Goal: Transaction & Acquisition: Purchase product/service

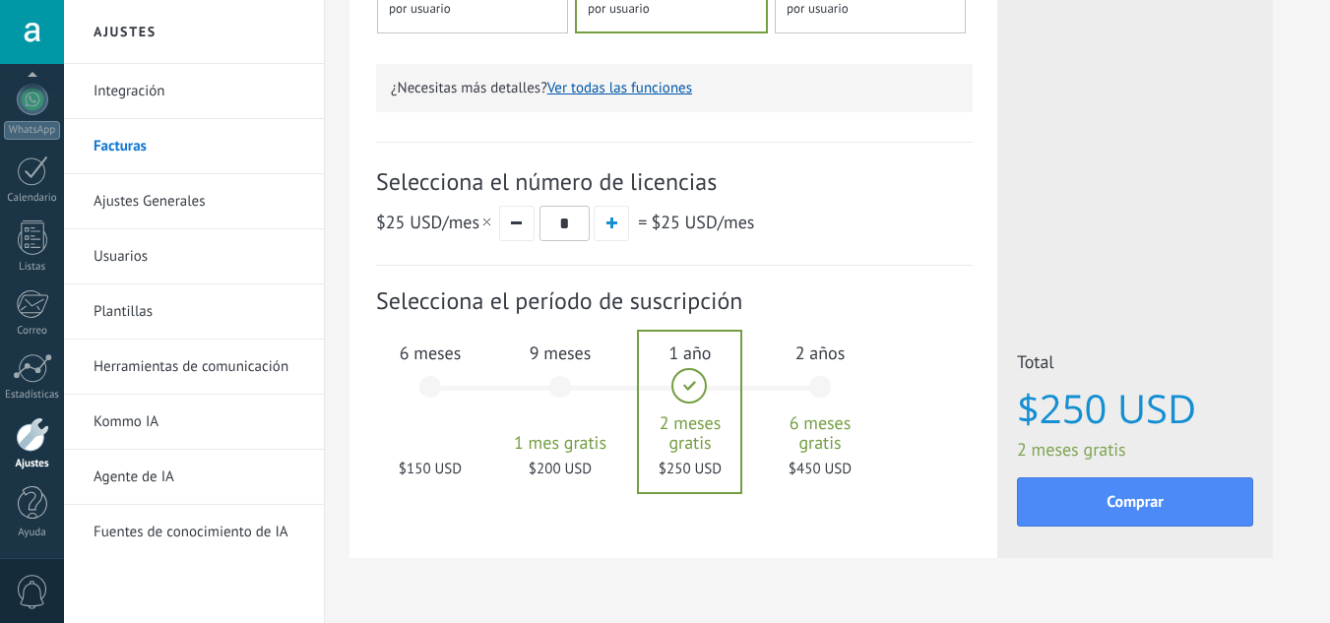
scroll to position [591, 0]
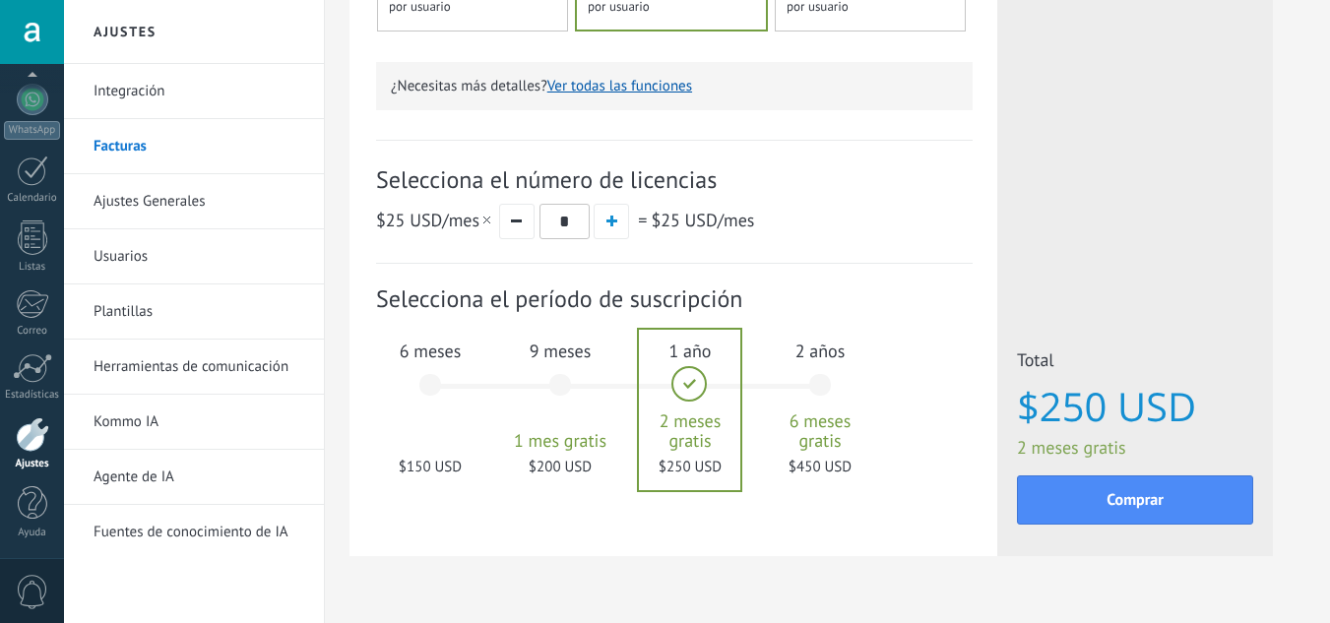
click at [568, 404] on div "9 meses 1 mes gratis $200 USD" at bounding box center [560, 394] width 106 height 139
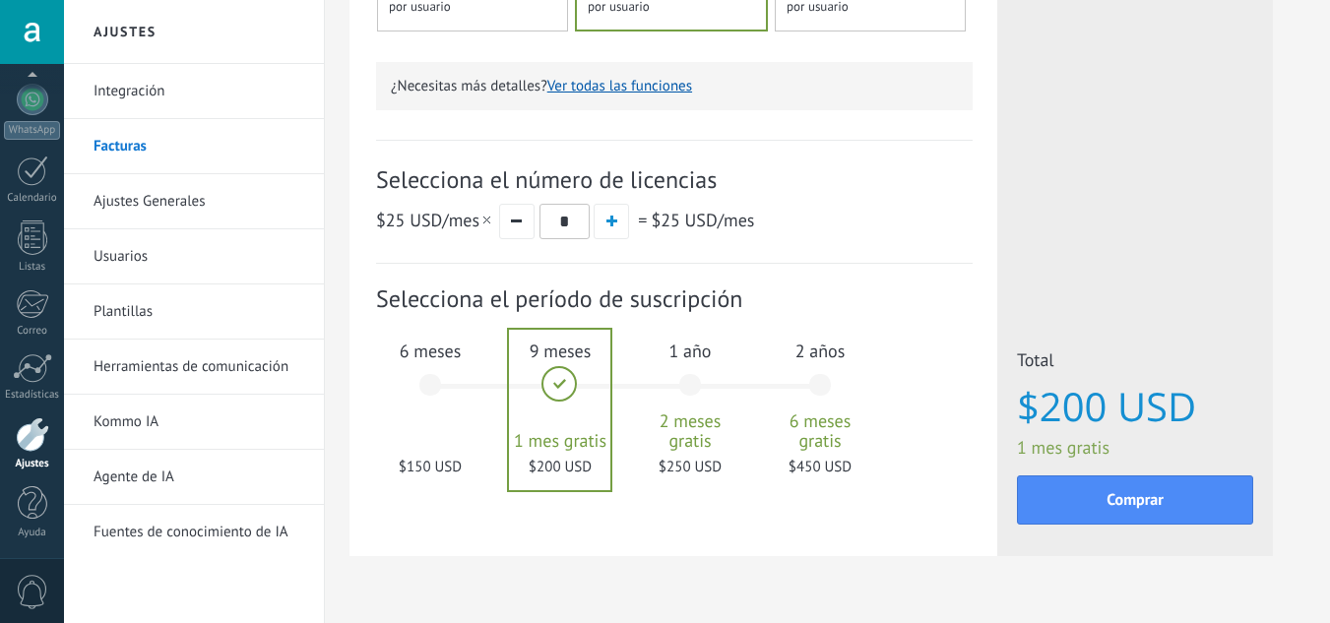
click at [434, 418] on div "6 meses $150 USD" at bounding box center [430, 394] width 106 height 139
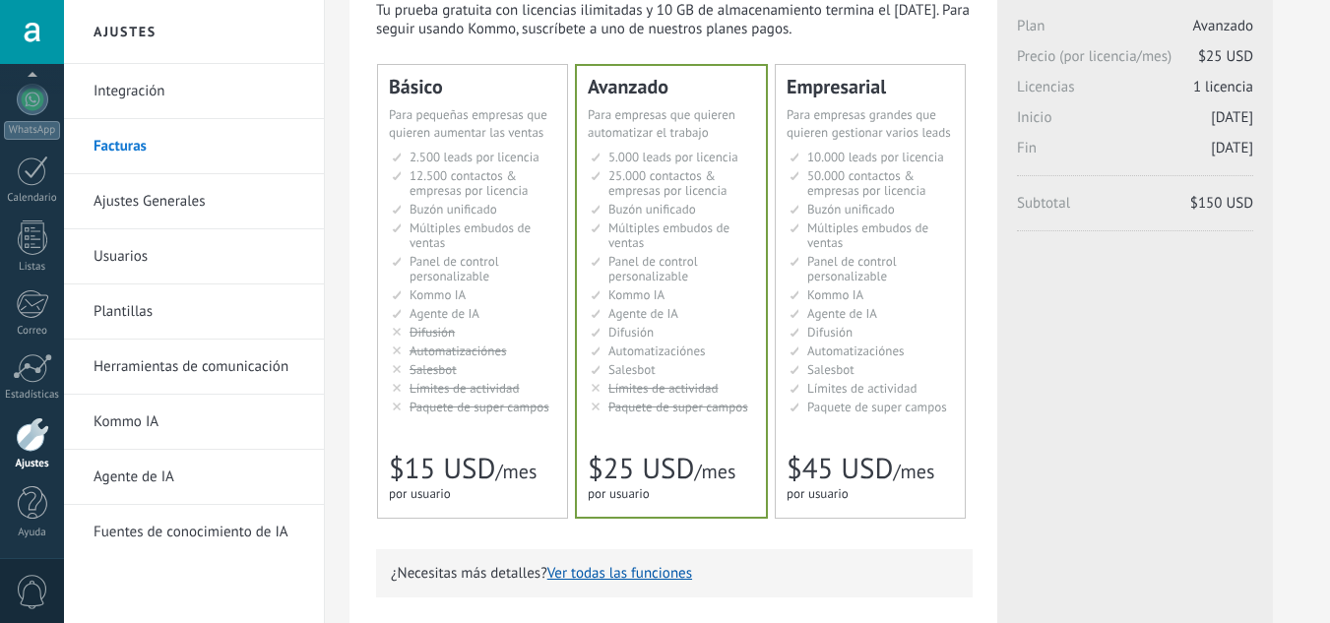
scroll to position [0, 0]
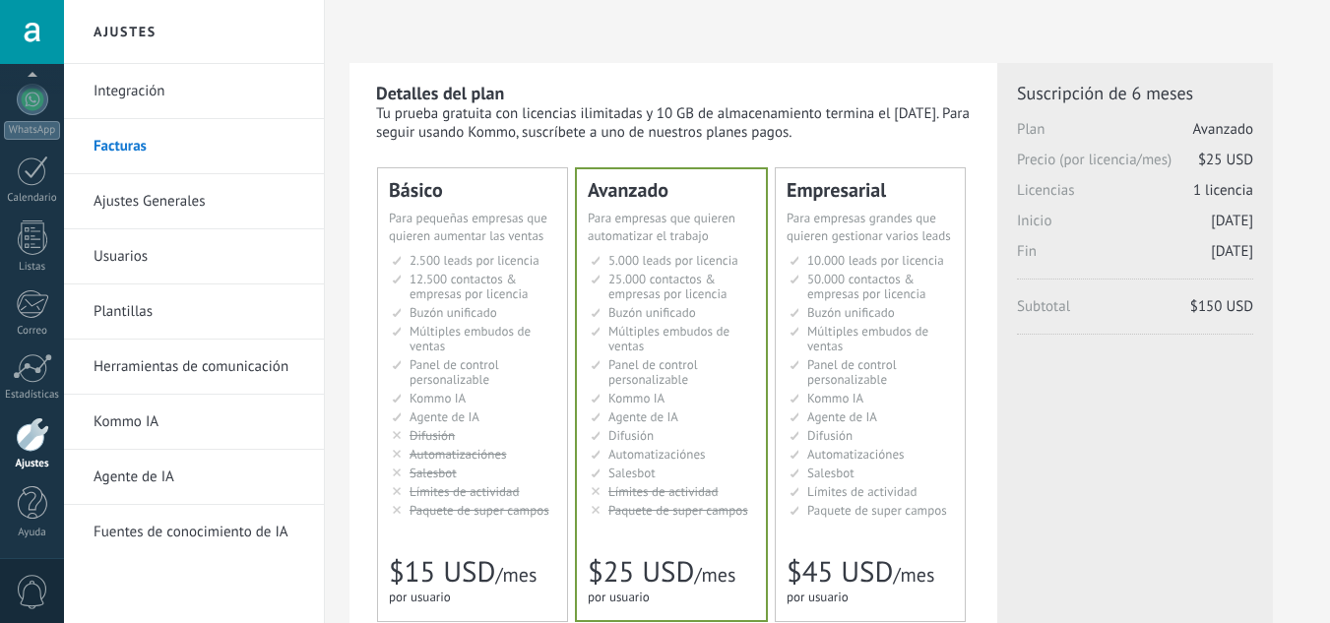
click at [480, 395] on li "Kommo AI Kommo AI Kommo IA Kommo AI Kommo IA Kommo AI Kommo AI" at bounding box center [474, 398] width 164 height 15
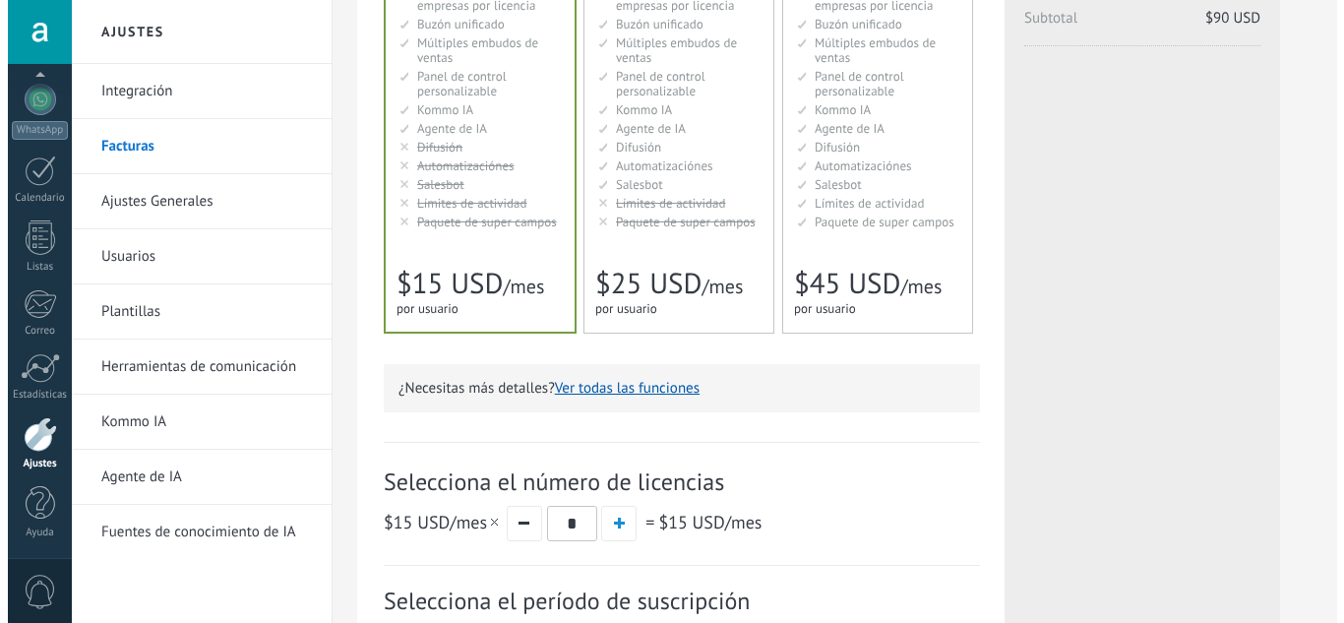
scroll to position [591, 0]
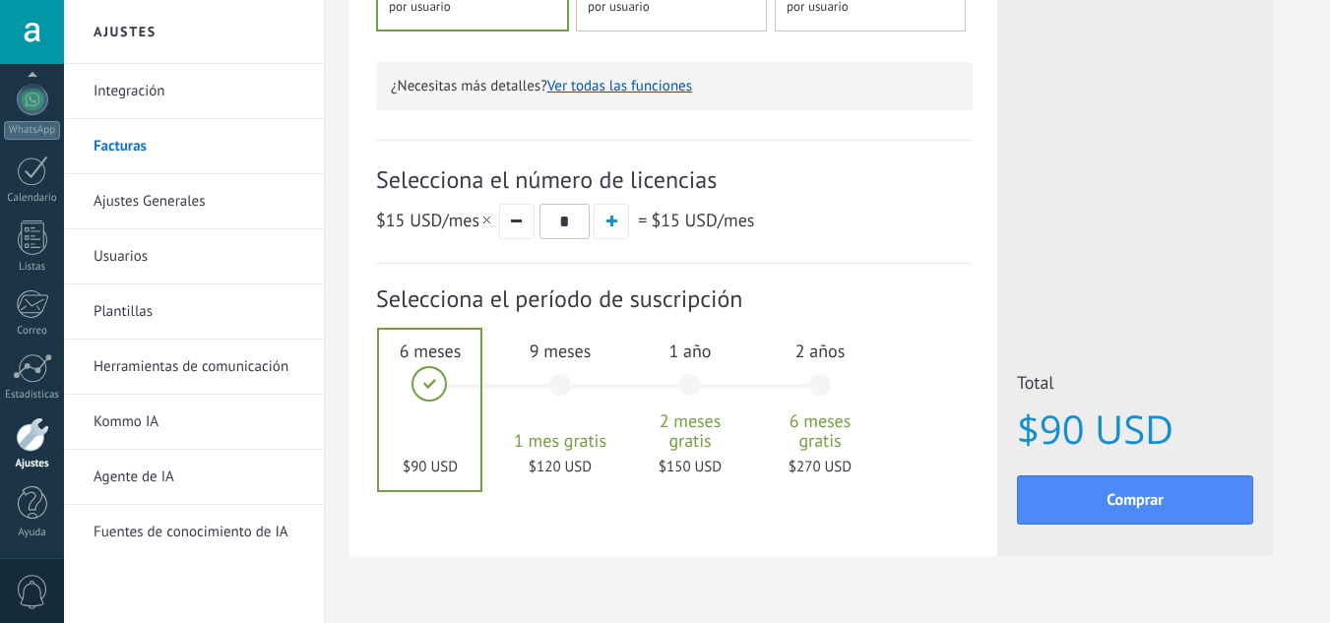
click at [549, 390] on div "9 meses 1 mes gratis $120 USD" at bounding box center [560, 394] width 106 height 139
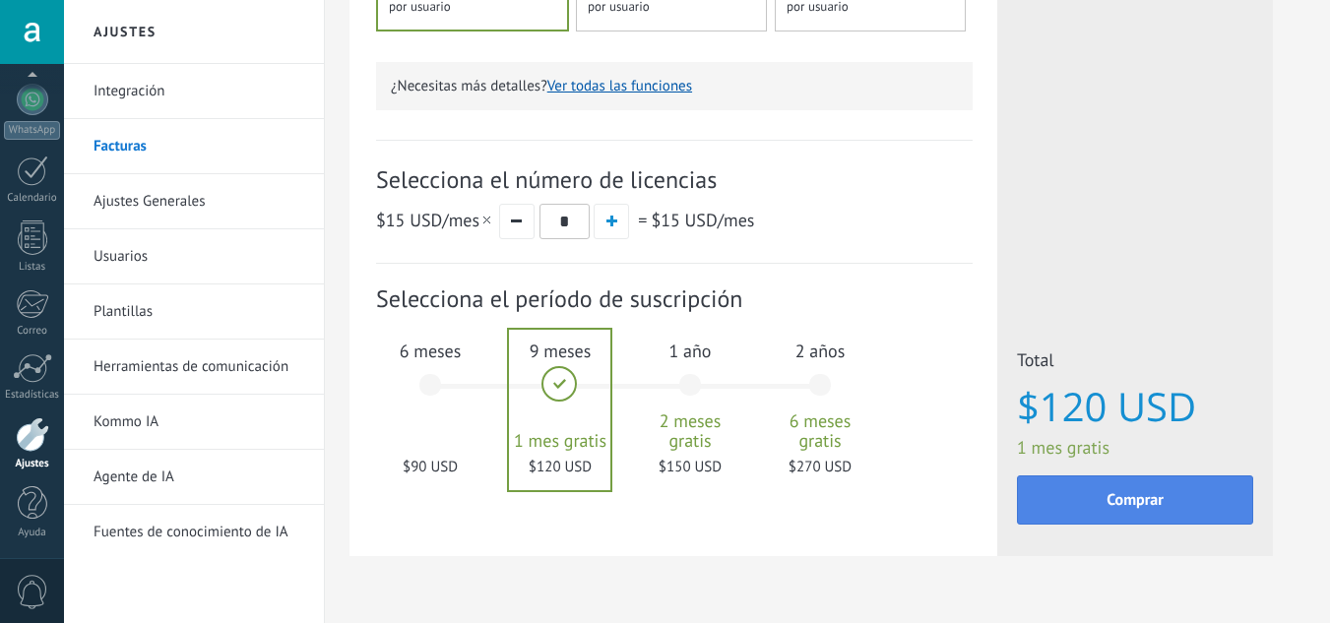
click at [1157, 499] on span "Comprar" at bounding box center [1134, 500] width 57 height 14
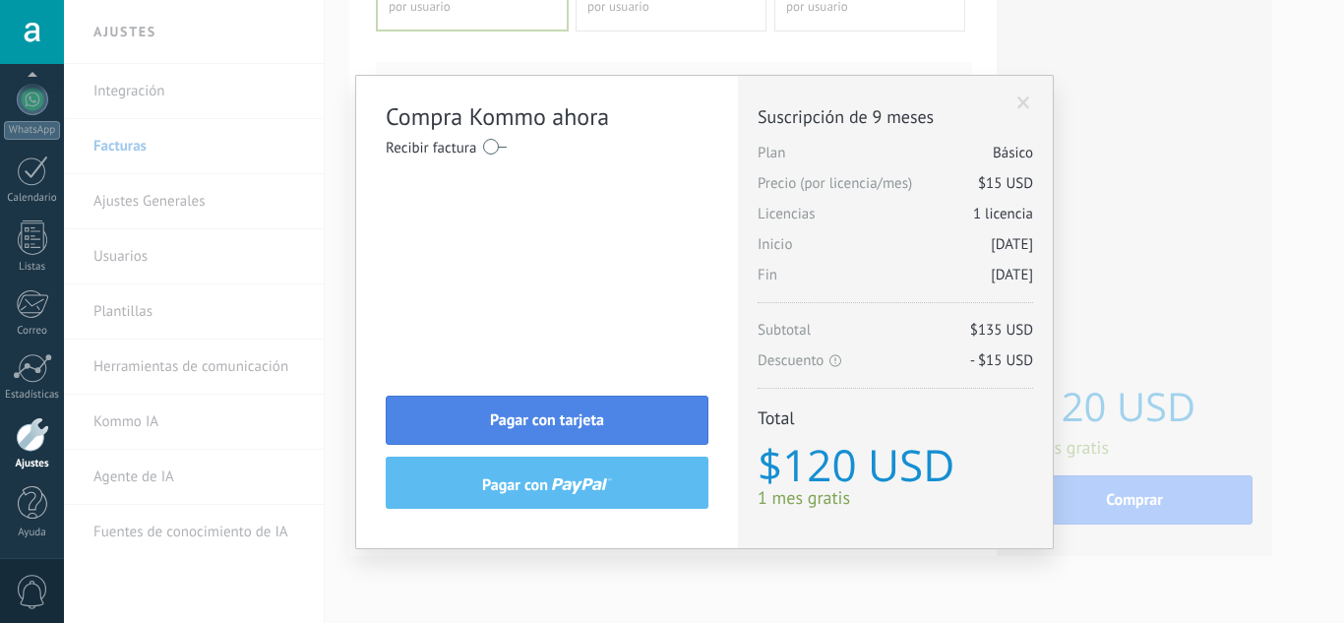
click at [543, 416] on span "Pagar con tarjeta" at bounding box center [547, 420] width 114 height 14
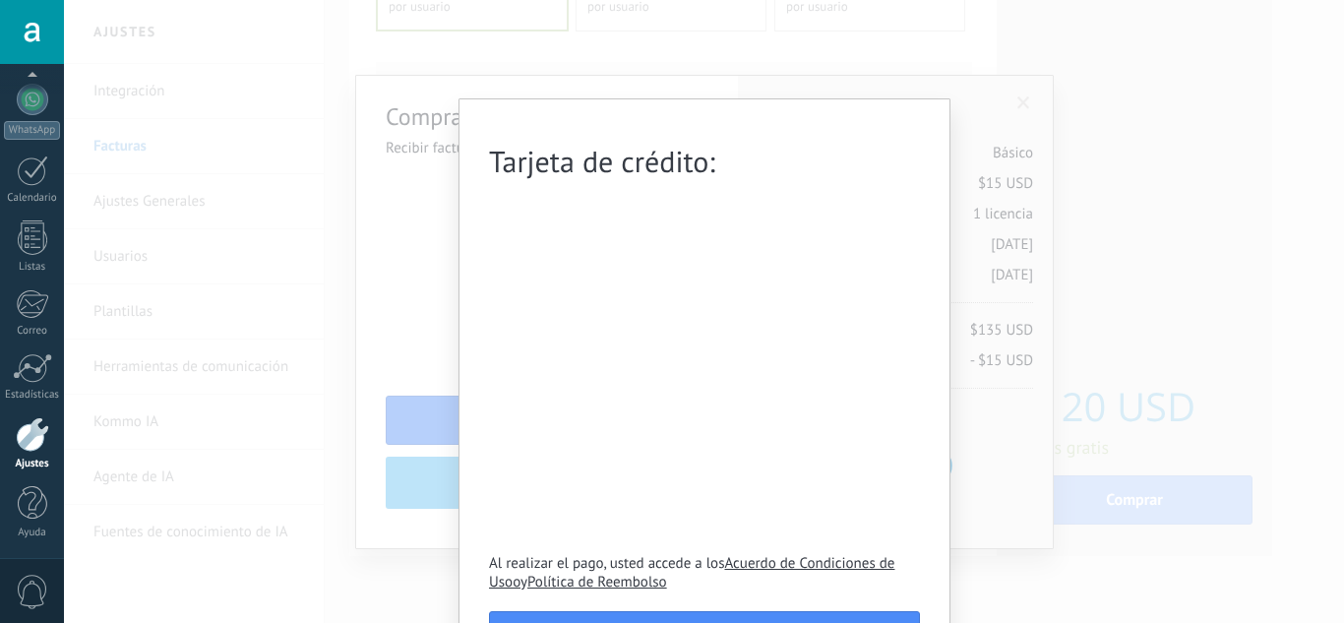
scroll to position [56, 0]
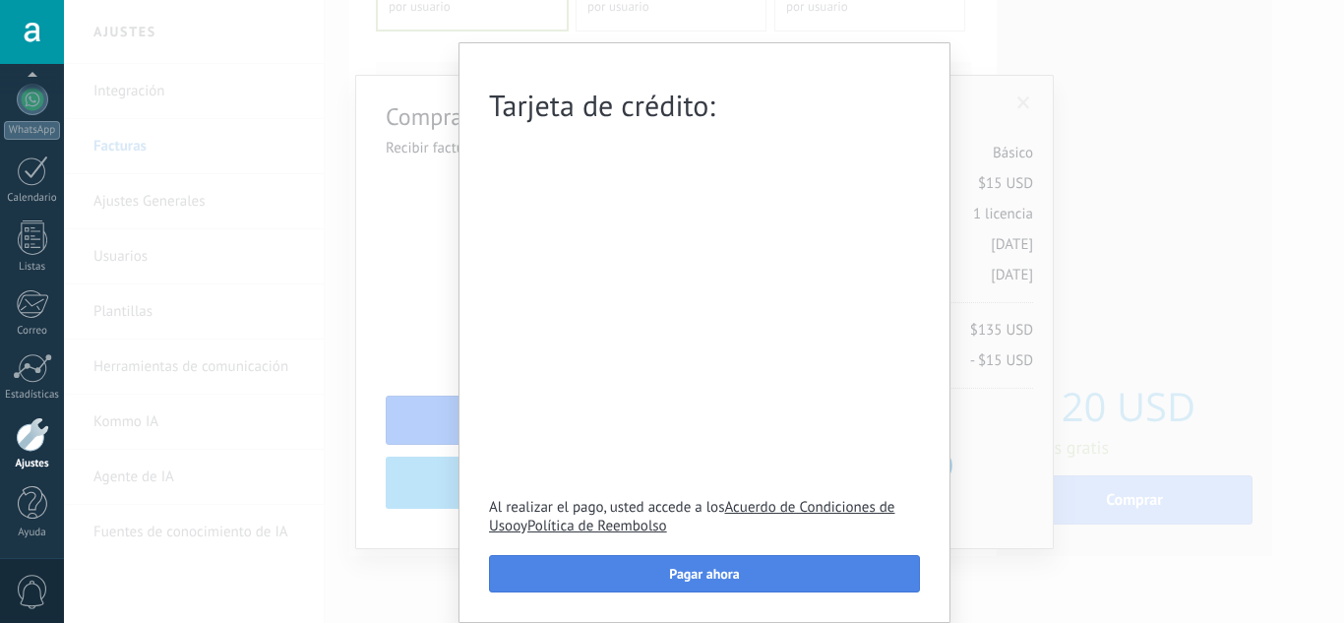
click at [696, 571] on span "Pagar ahora" at bounding box center [704, 574] width 70 height 14
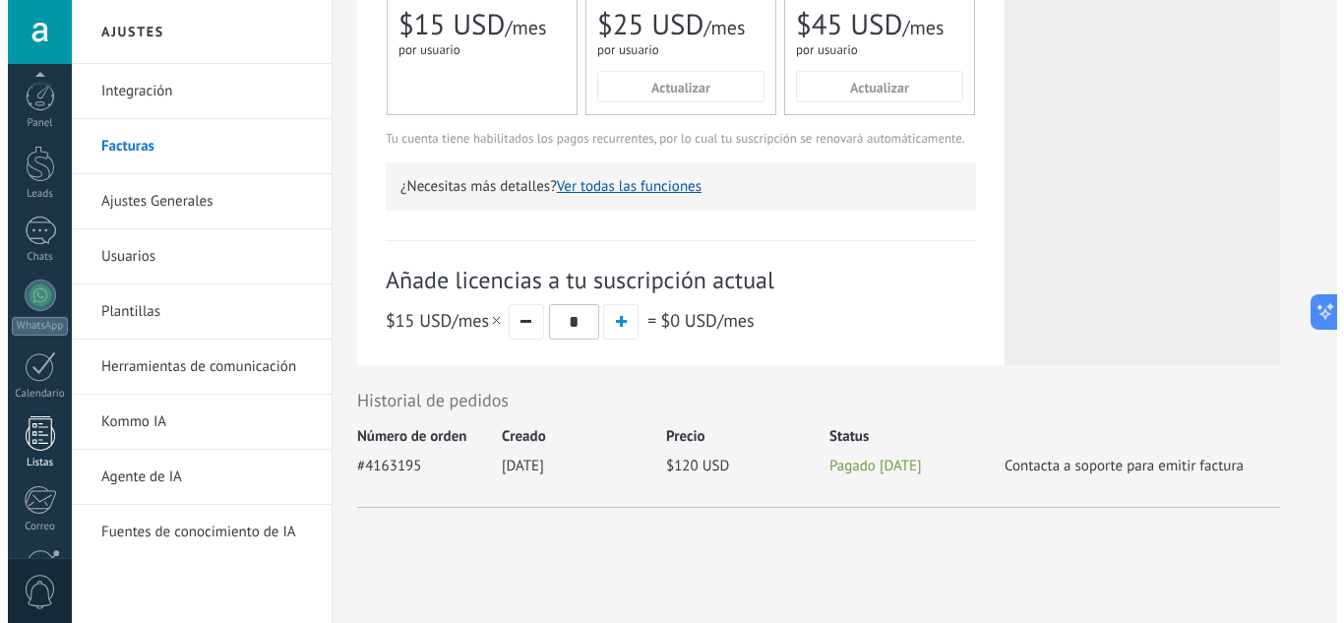
scroll to position [196, 0]
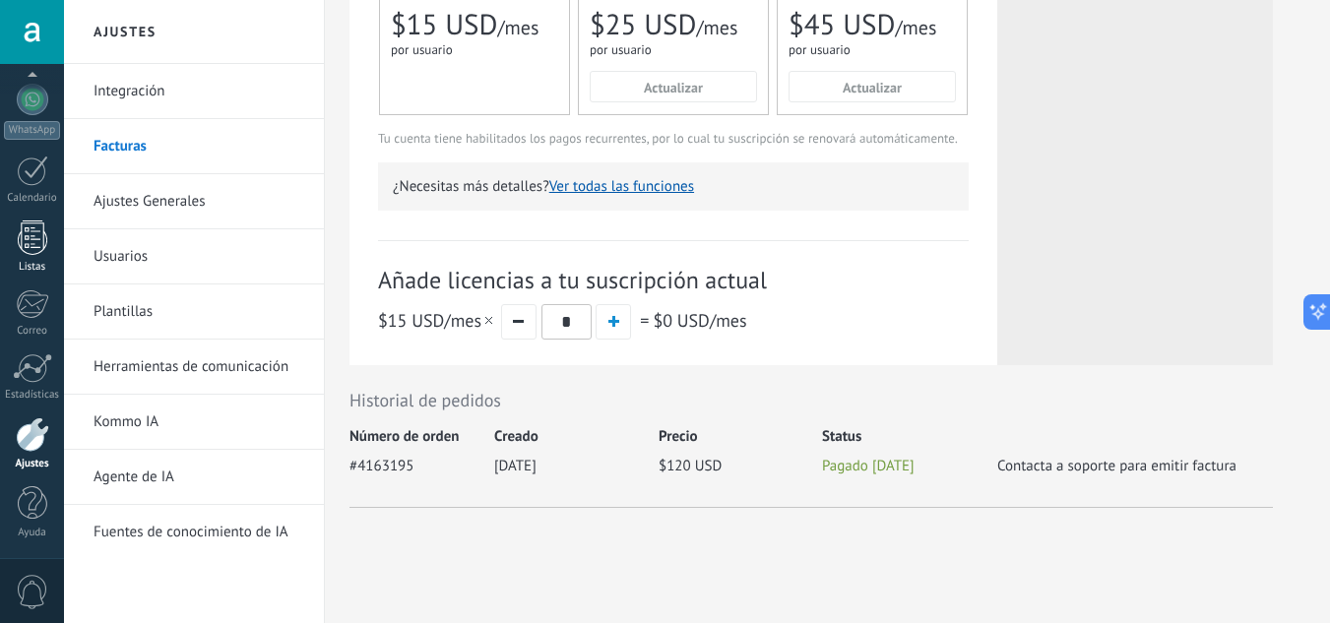
click at [16, 238] on link "Listas" at bounding box center [32, 246] width 64 height 53
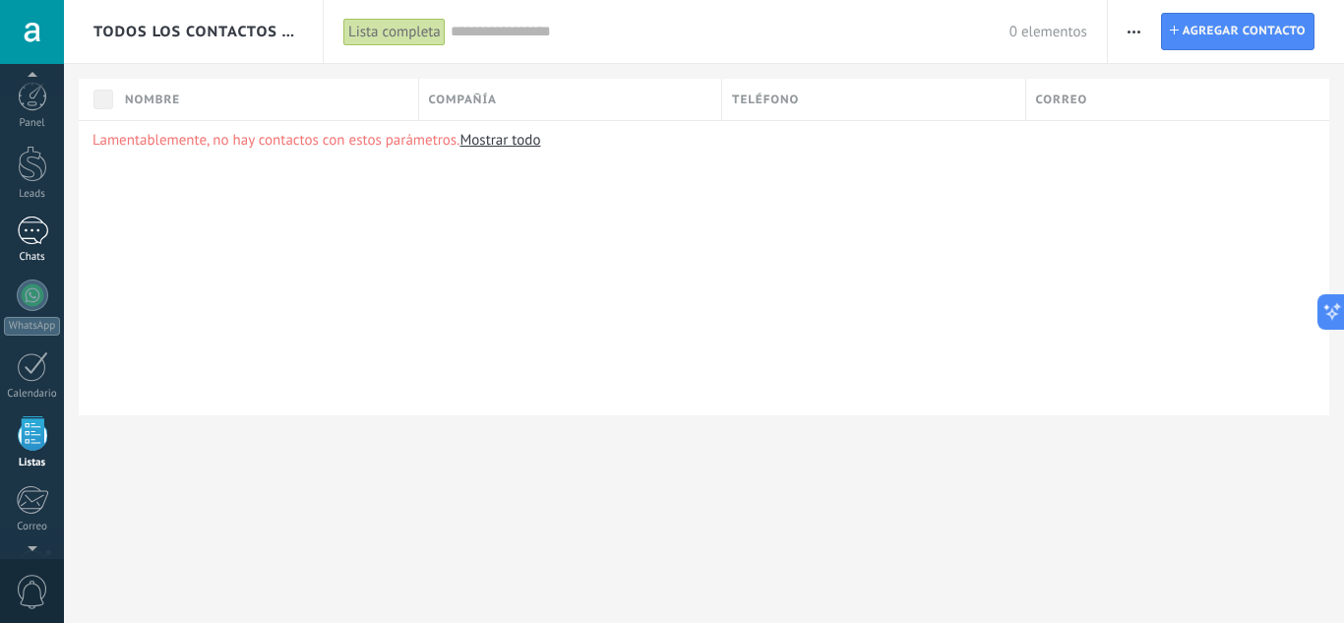
click at [28, 250] on link "Chats" at bounding box center [32, 240] width 64 height 47
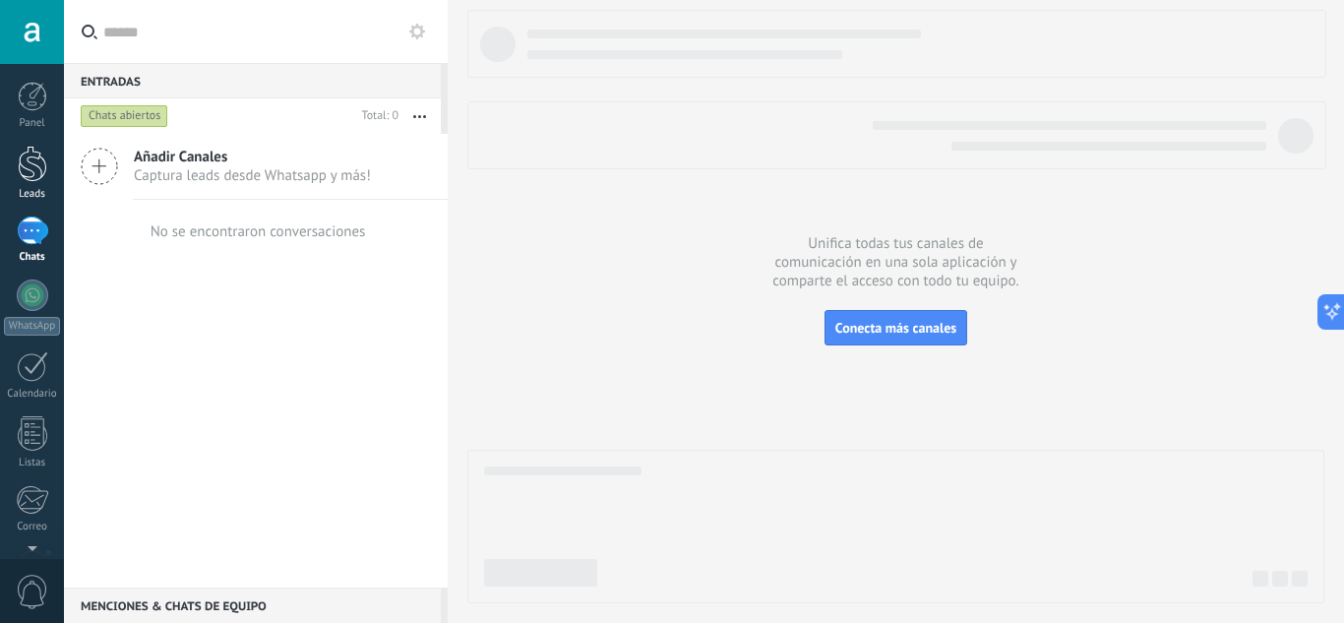
click at [18, 163] on div at bounding box center [33, 164] width 30 height 36
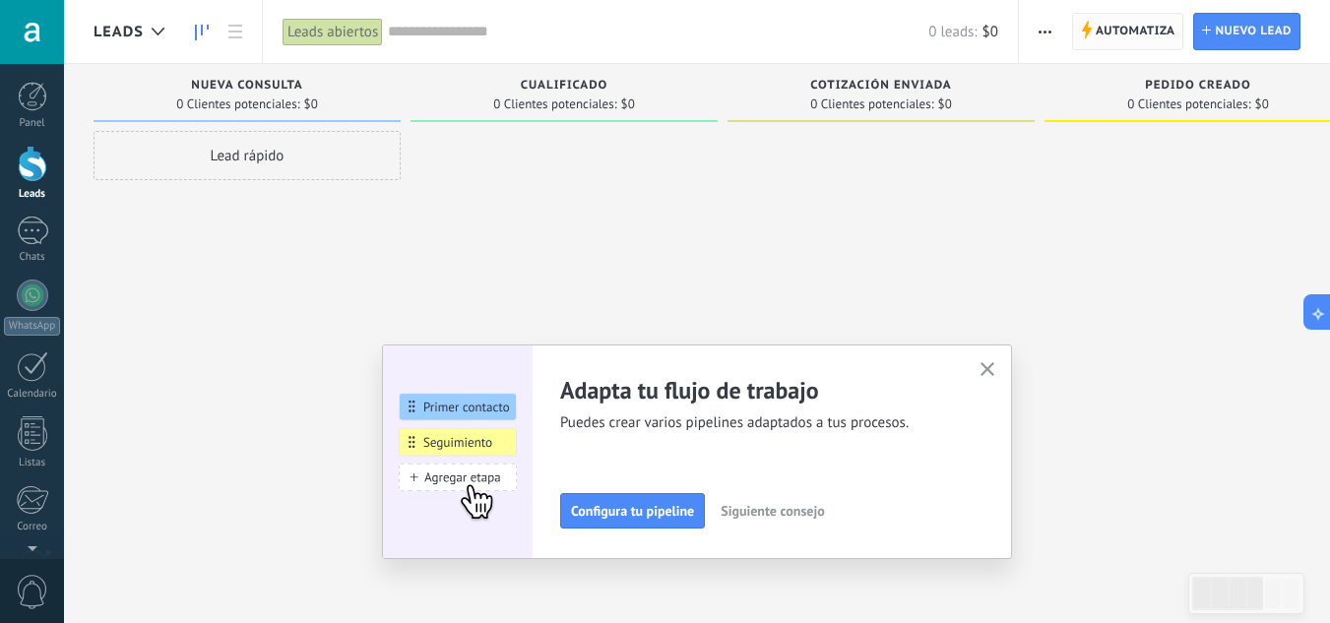
click at [1136, 43] on span "Automatiza" at bounding box center [1135, 31] width 80 height 35
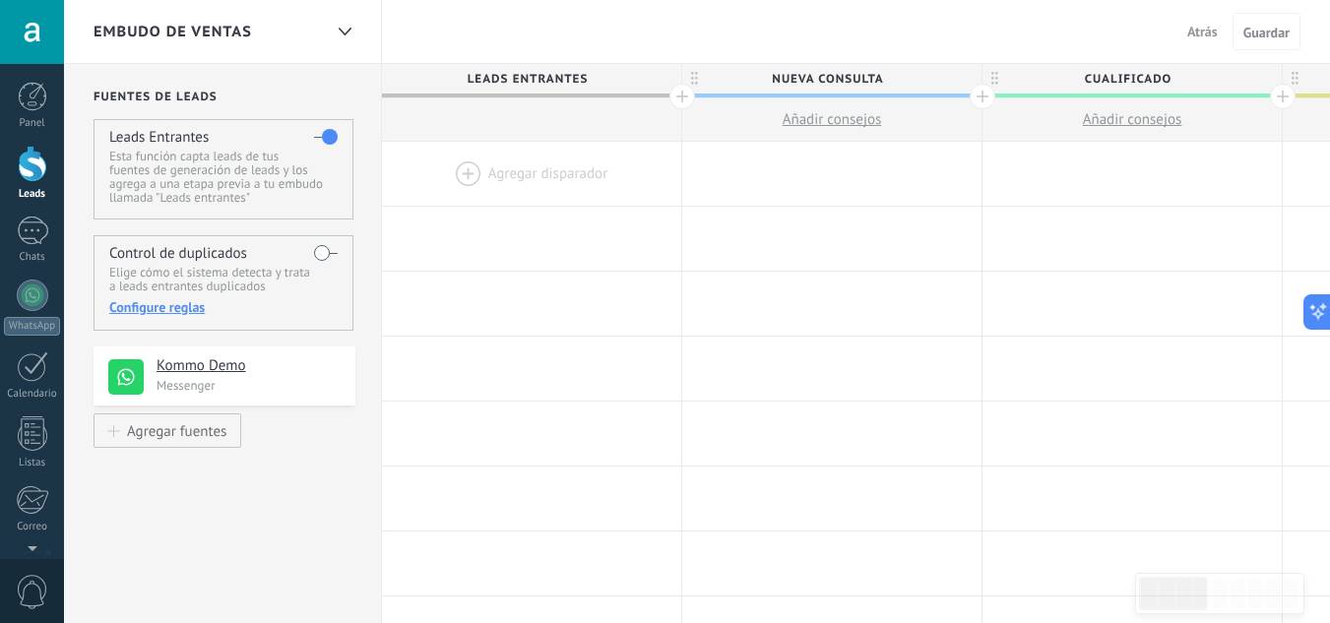
click at [265, 397] on div "Kommo Demo Messenger" at bounding box center [224, 375] width 262 height 59
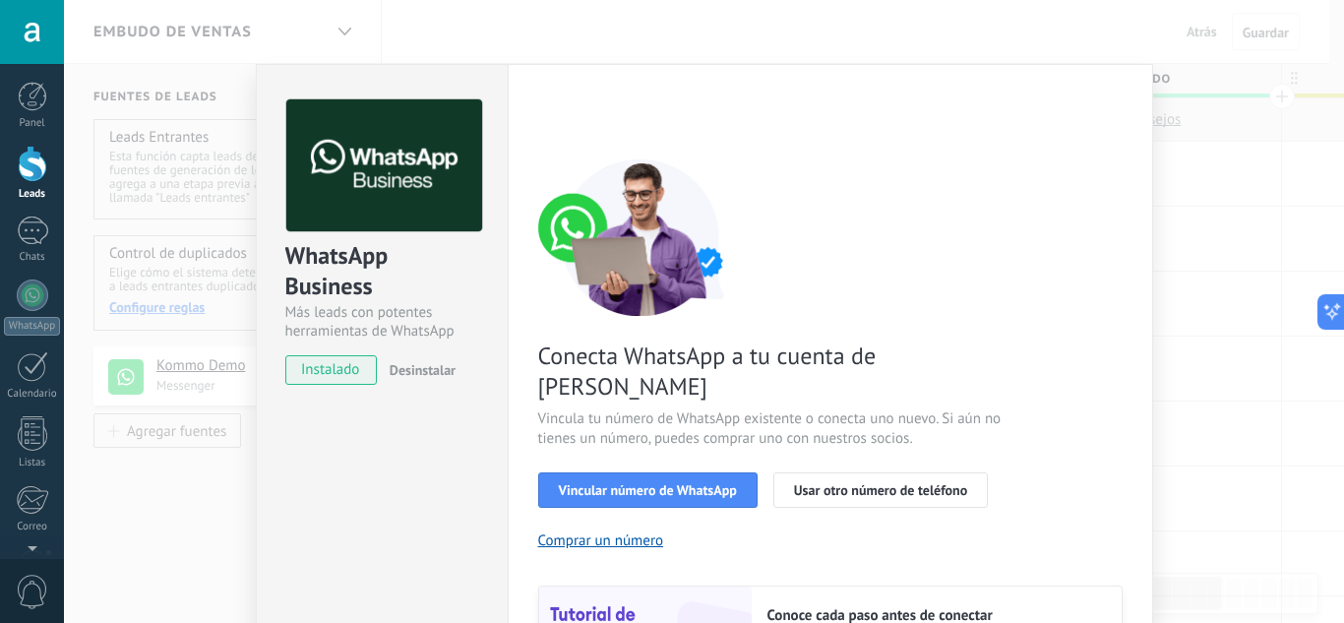
click at [1211, 236] on div "WhatsApp Business Más leads con potentes herramientas de WhatsApp instalado Des…" at bounding box center [704, 311] width 1280 height 623
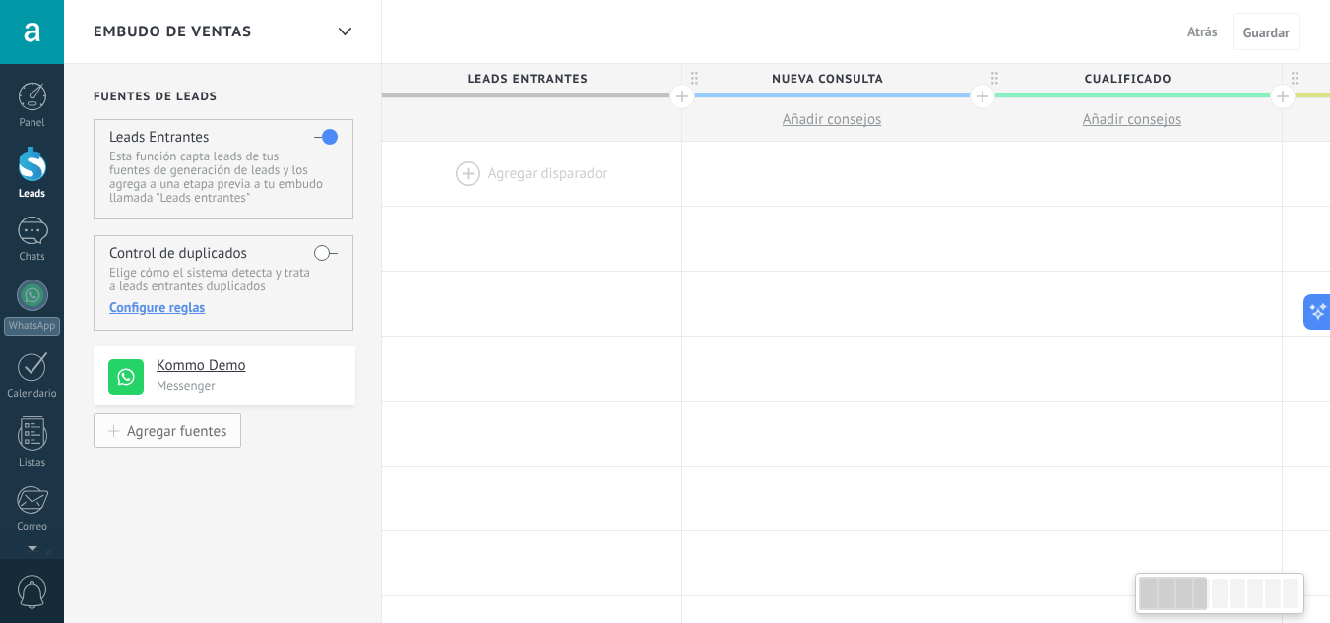
click at [189, 442] on button "Agregar fuentes" at bounding box center [167, 430] width 148 height 34
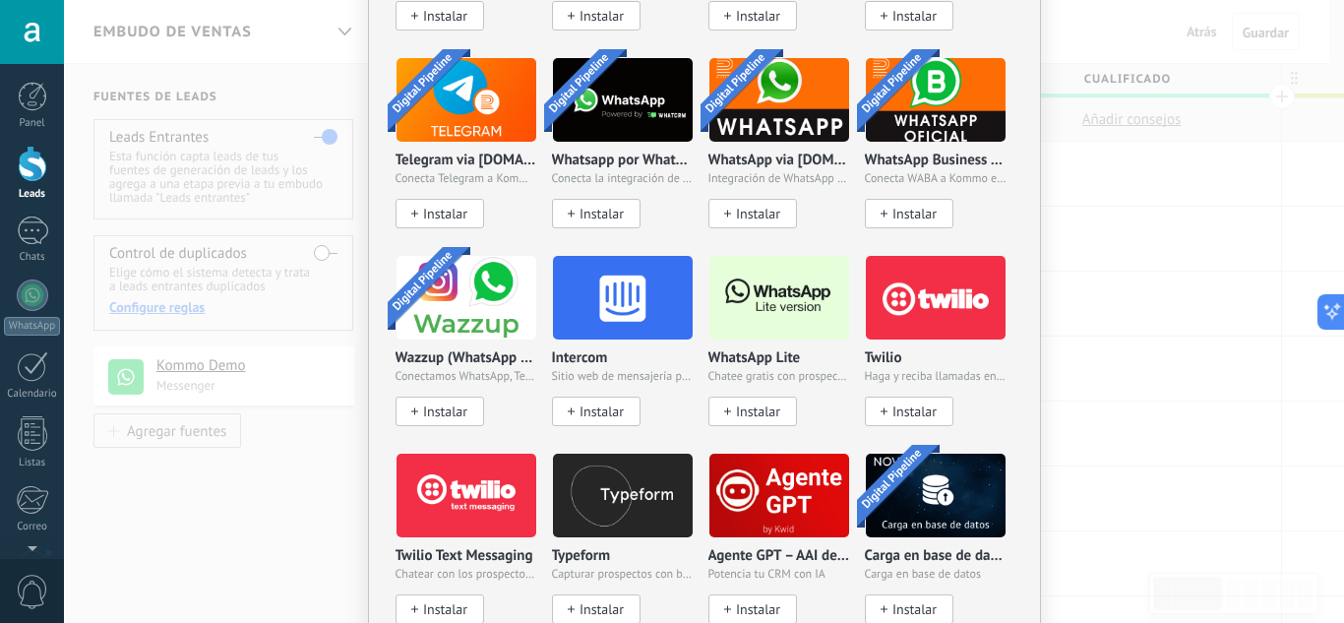
scroll to position [1659, 0]
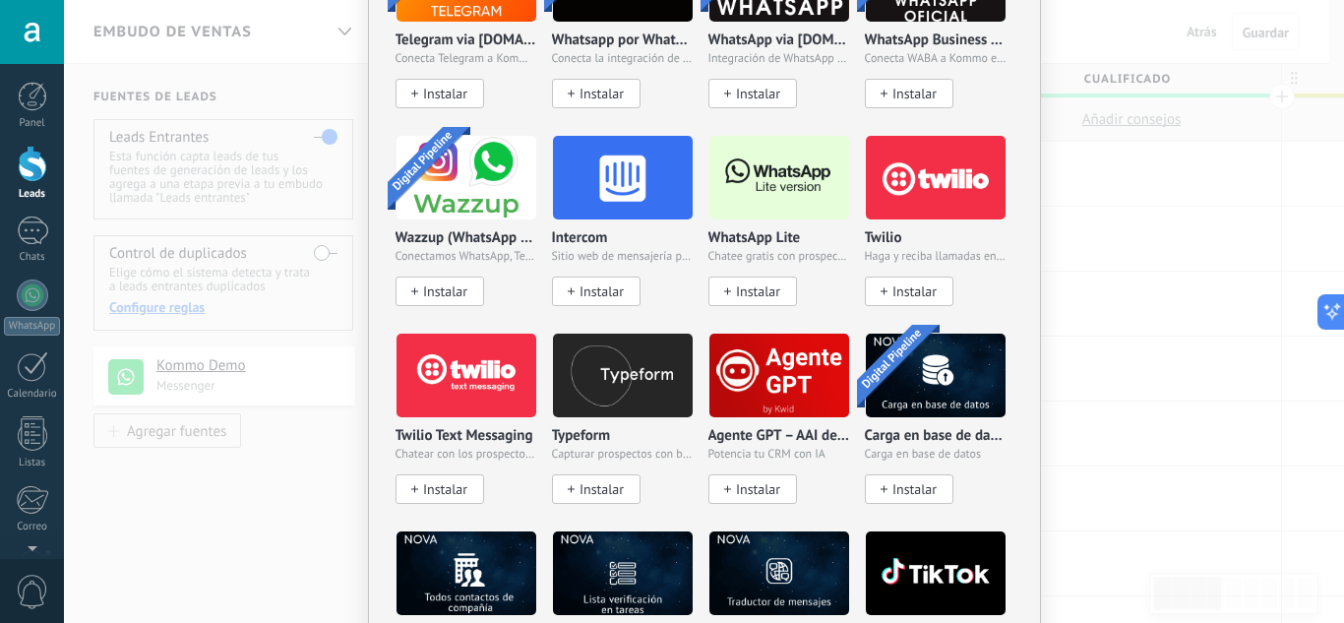
click at [713, 358] on img at bounding box center [780, 375] width 140 height 95
drag, startPoint x: 678, startPoint y: 72, endPoint x: 710, endPoint y: 68, distance: 31.7
click at [690, 72] on div "Whatsapp por Whatcrm y Telphin Conecta la integración de WhatsApp en un minuto …" at bounding box center [630, 36] width 156 height 198
